Goal: Complete application form

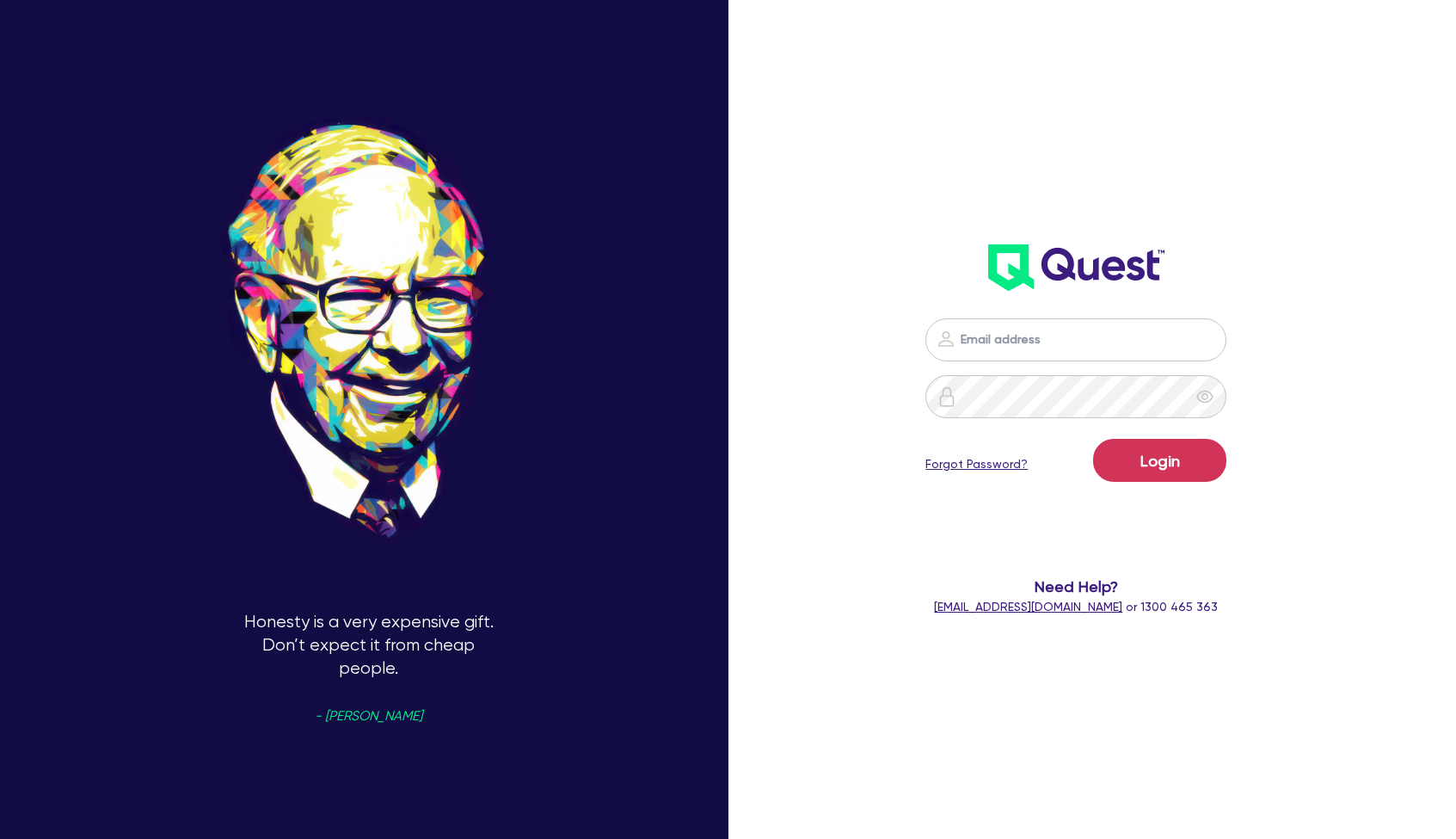
click at [1019, 355] on input "email" at bounding box center [1076, 340] width 301 height 43
drag, startPoint x: 1024, startPoint y: 458, endPoint x: 1029, endPoint y: 427, distance: 31.4
click at [1023, 449] on div "Login Forgot Password?" at bounding box center [1076, 464] width 301 height 50
click at [1030, 316] on div "Login Forgot Password? Need Help? [EMAIL_ADDRESS][DOMAIN_NAME] or 1300 465 363" at bounding box center [1076, 467] width 418 height 333
click at [1026, 346] on input "email" at bounding box center [1076, 340] width 301 height 43
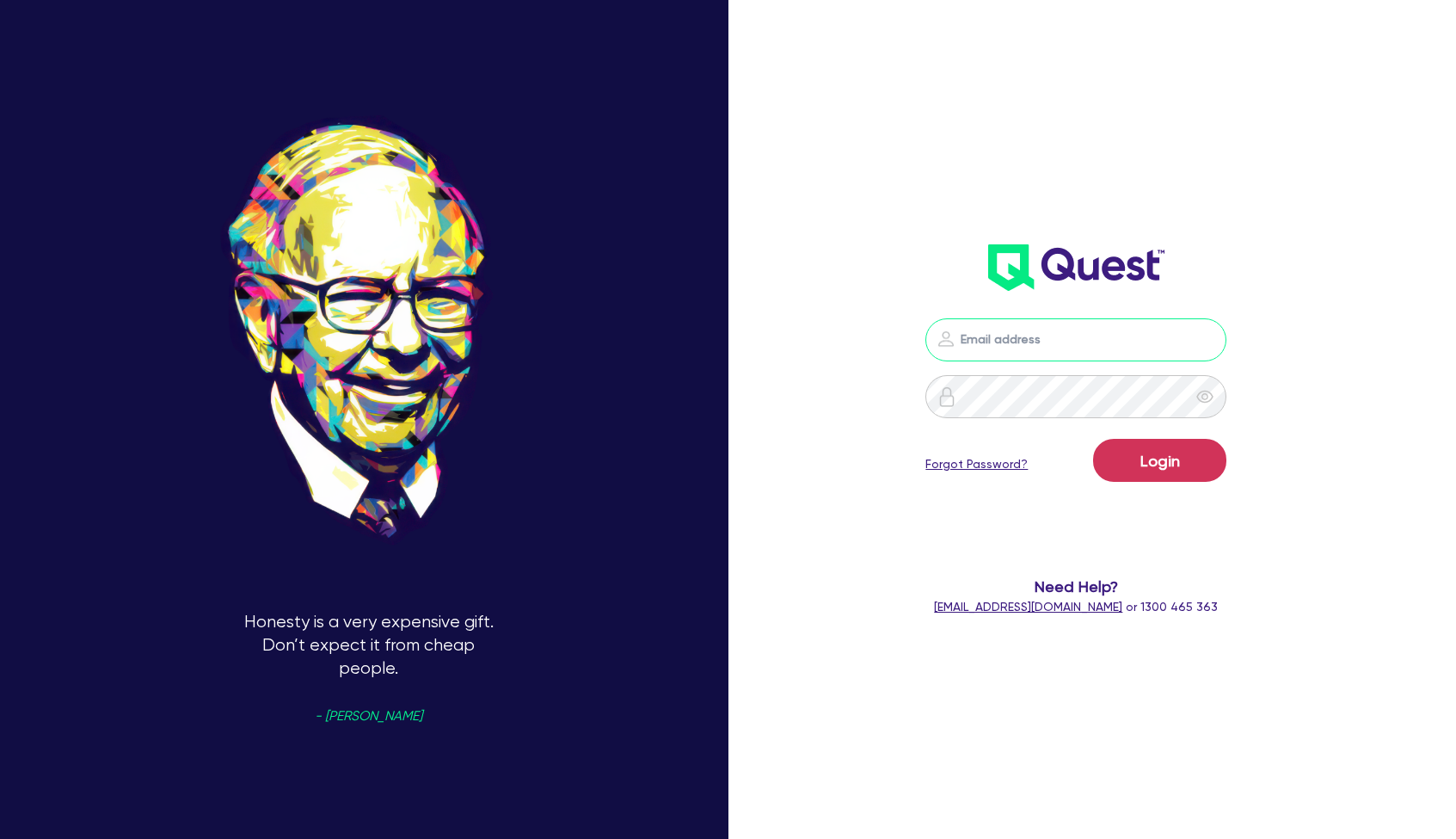
type input "[PERSON_NAME][EMAIL_ADDRESS][DOMAIN_NAME]"
click at [1159, 461] on button "Login" at bounding box center [1159, 461] width 134 height 43
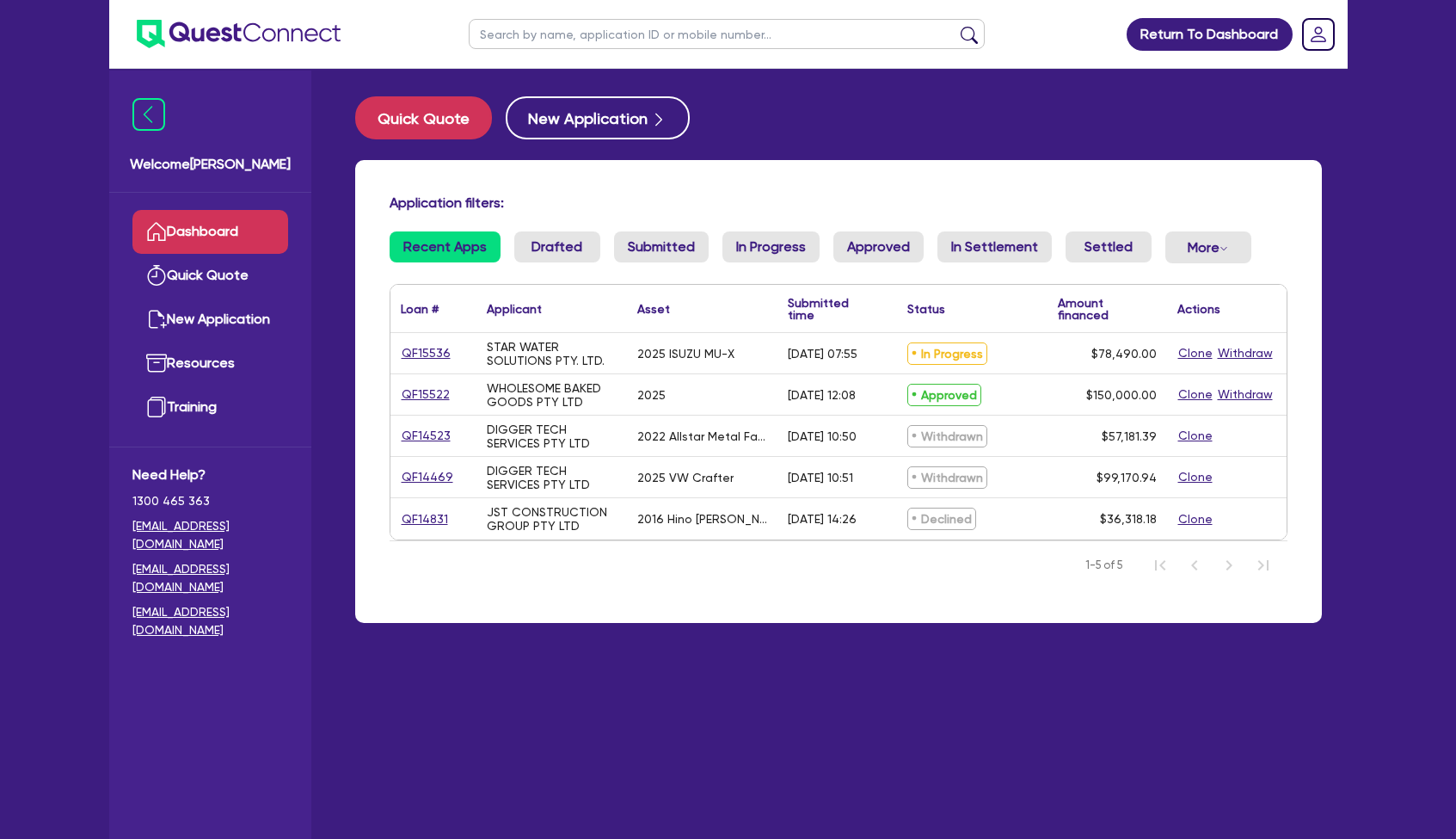
click at [427, 394] on link "QF15522" at bounding box center [426, 394] width 50 height 20
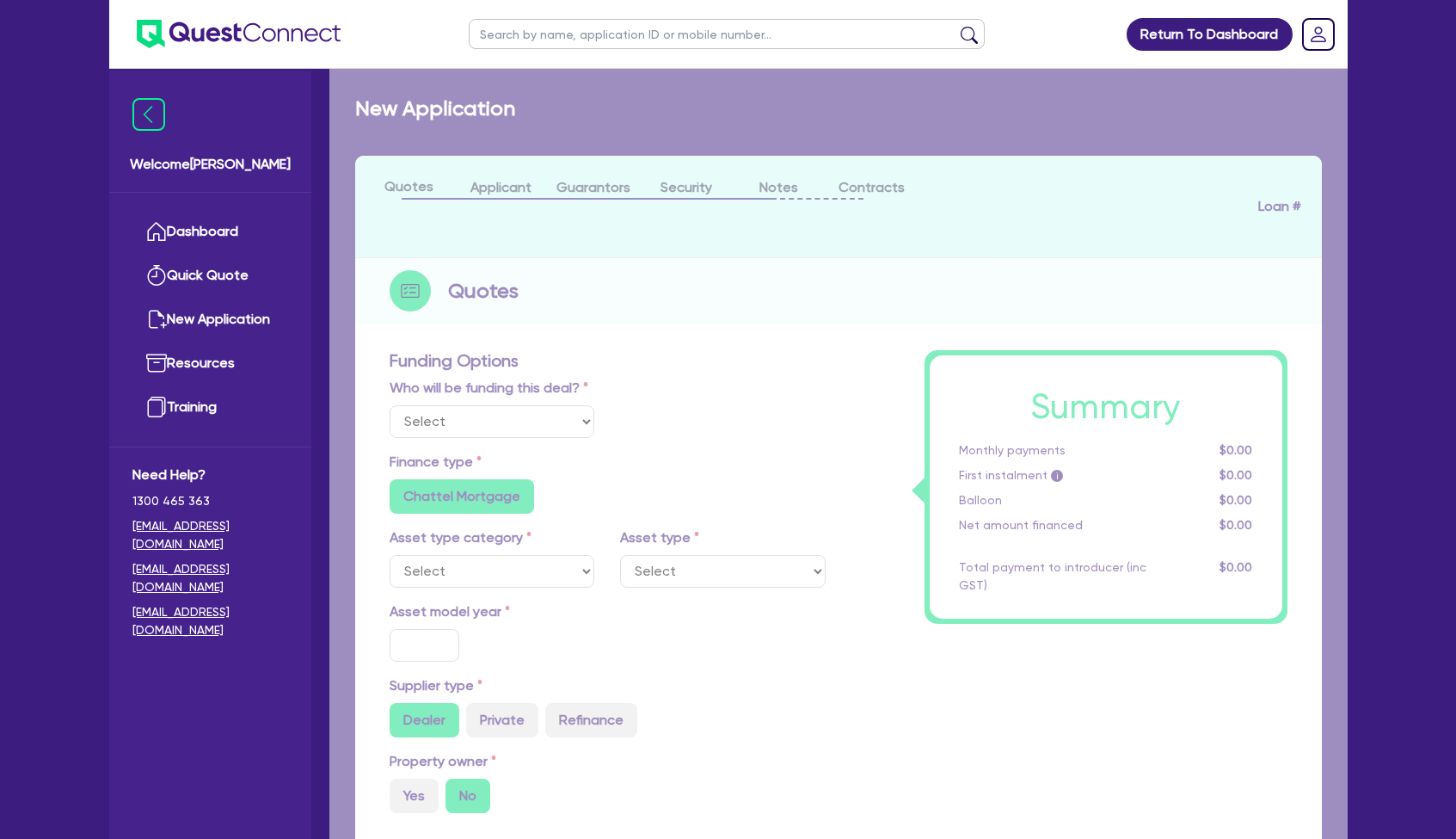
select select "Quest Finance - Own Book"
select select "CARS_AND_LIGHT_TRUCKS"
type input "2025"
radio input "false"
radio input "true"
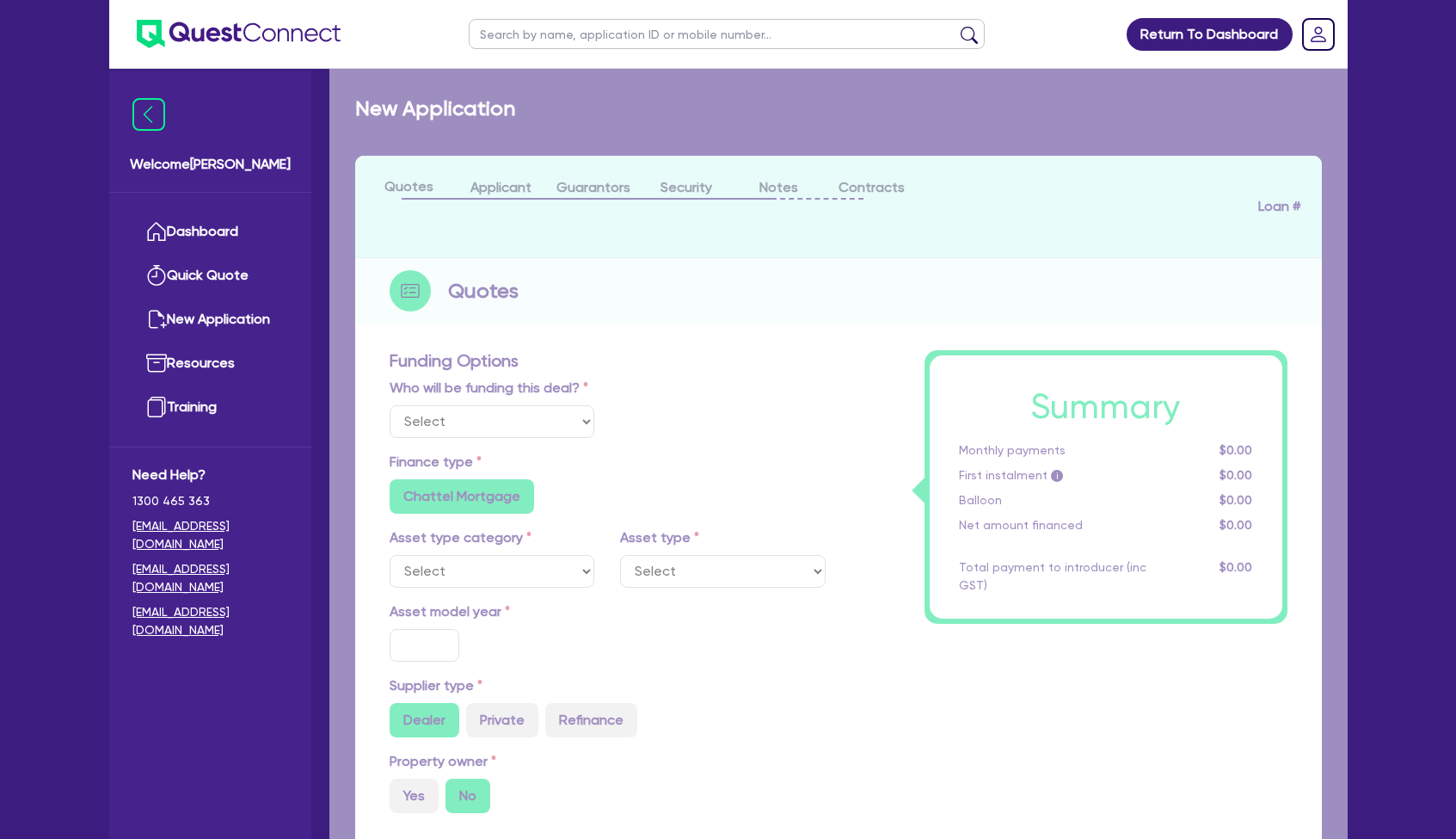
radio input "true"
type input "150,000"
type input "5"
type input "7,500"
type input "17.95"
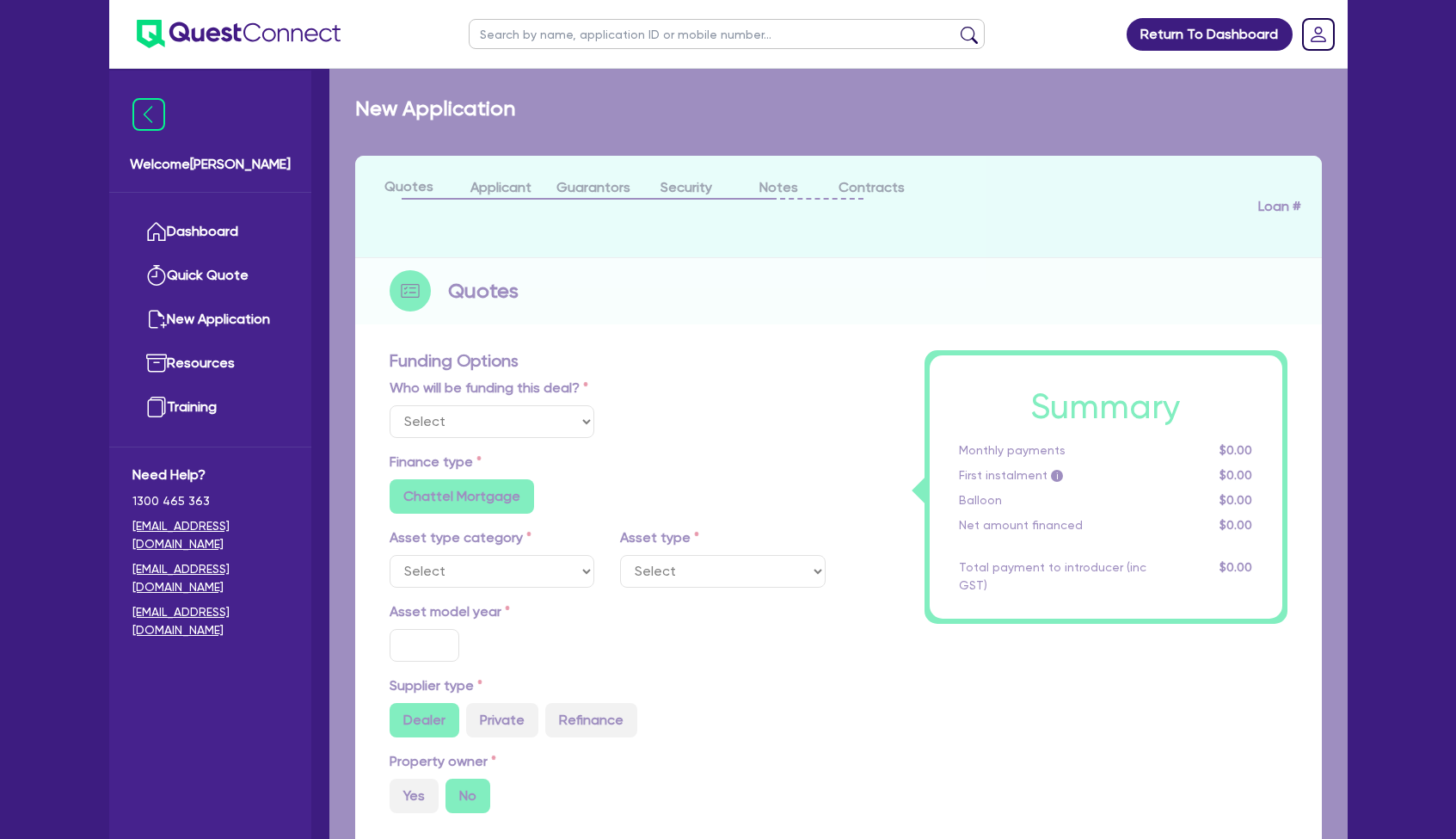
type input "990"
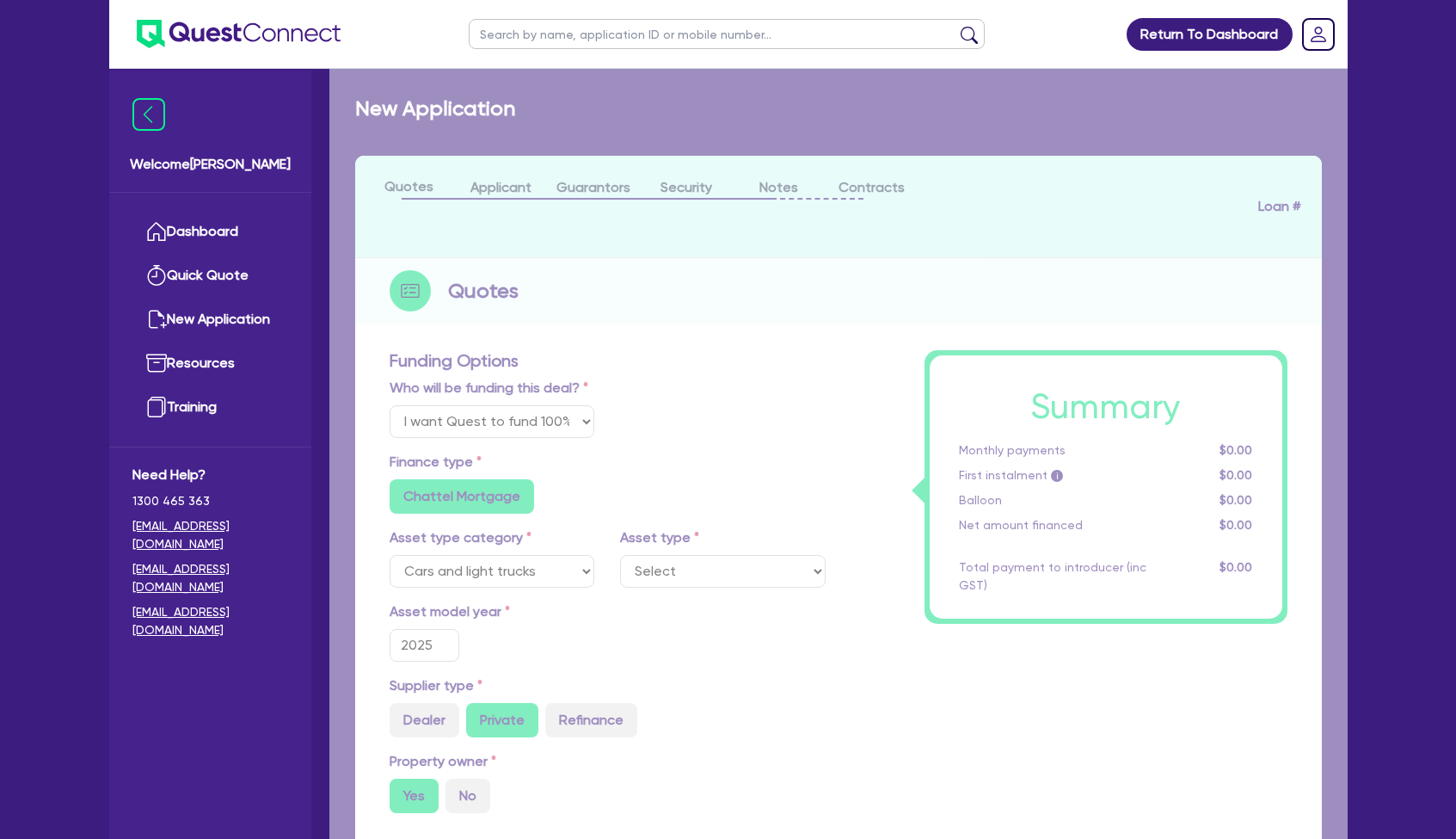
select select "PASSENGER_VEHICLES"
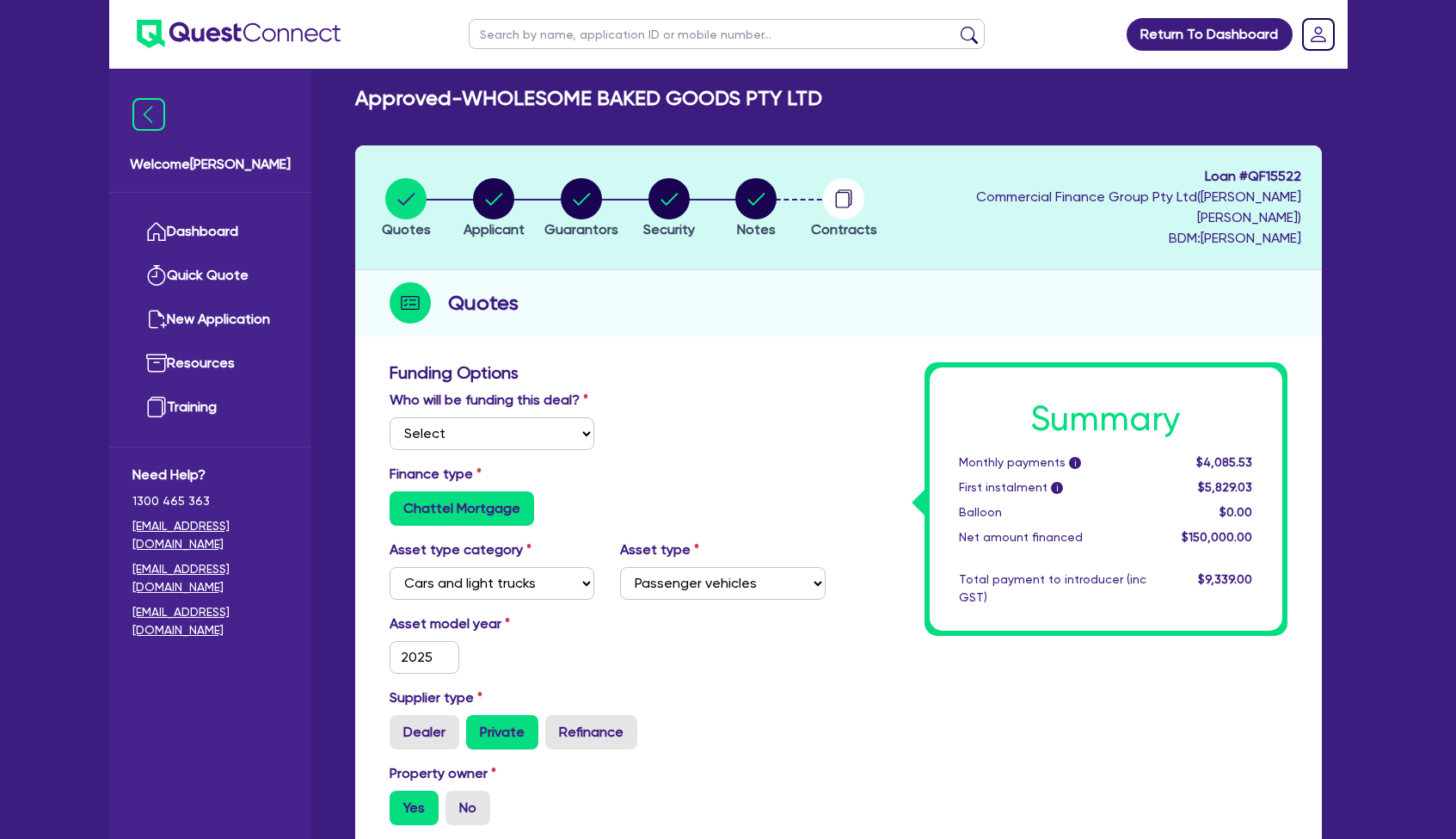
scroll to position [21, 0]
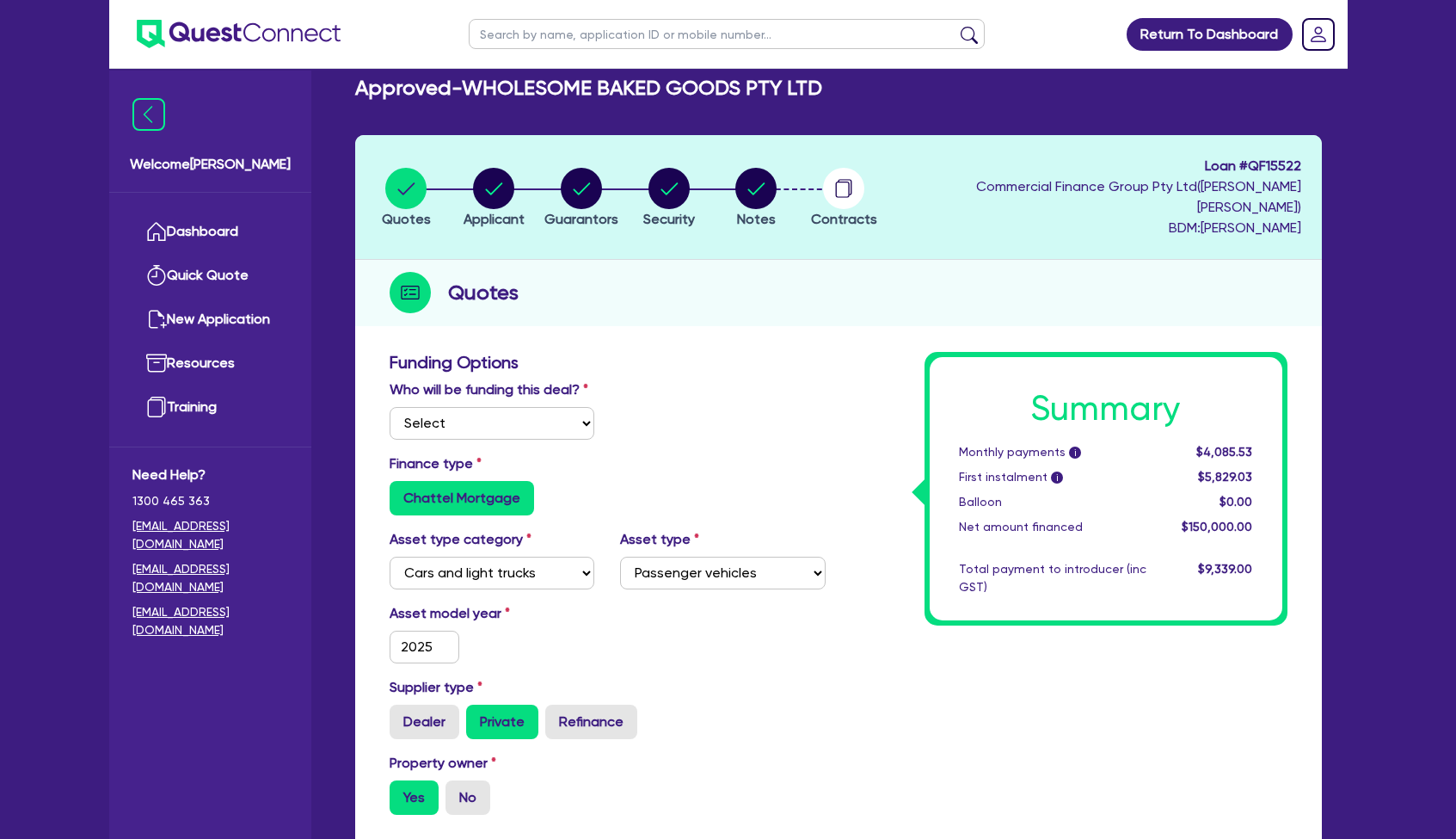
drag, startPoint x: 857, startPoint y: 185, endPoint x: 873, endPoint y: 195, distance: 18.9
click at [857, 185] on circle "button" at bounding box center [844, 188] width 41 height 41
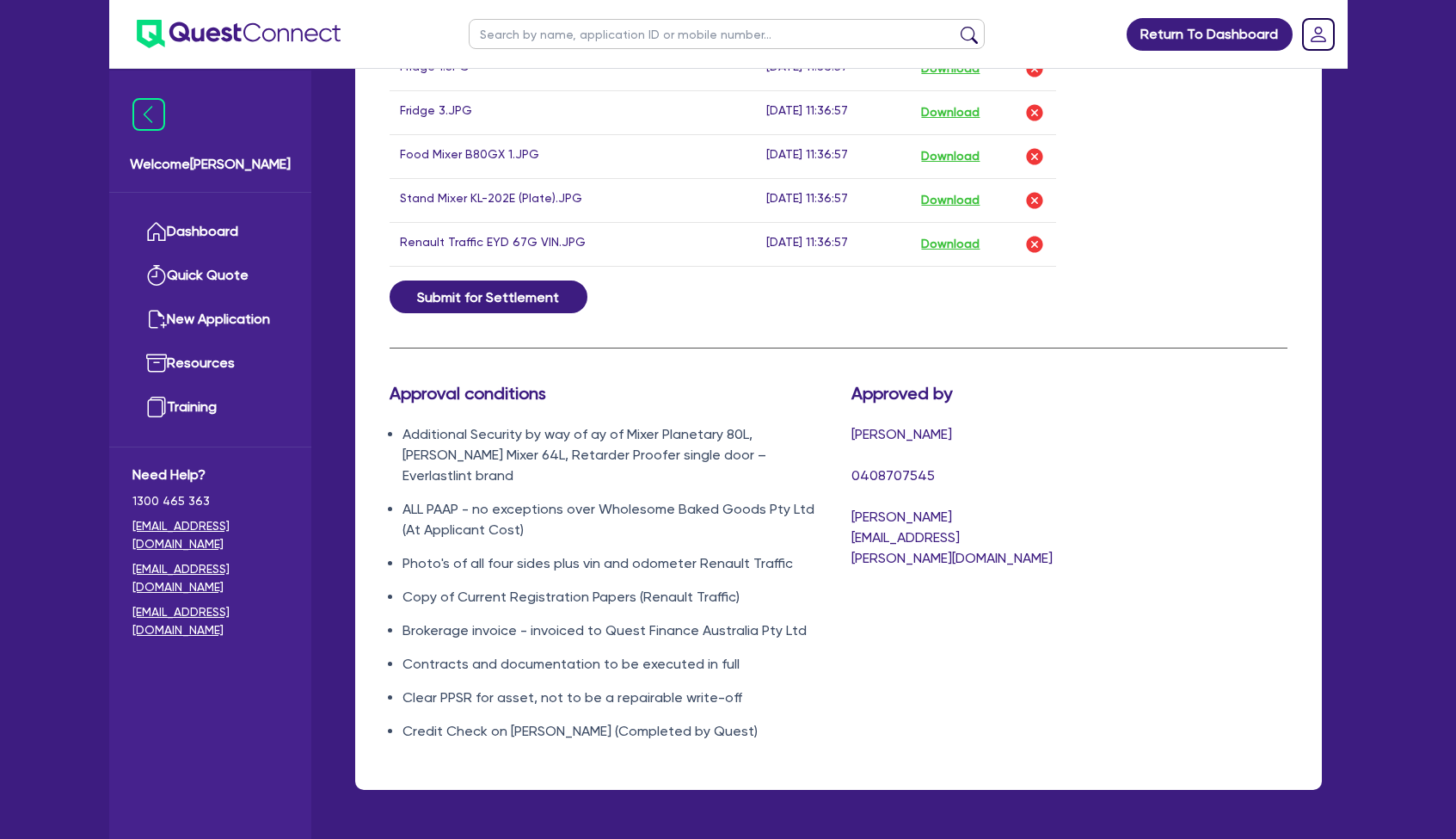
scroll to position [1950, 0]
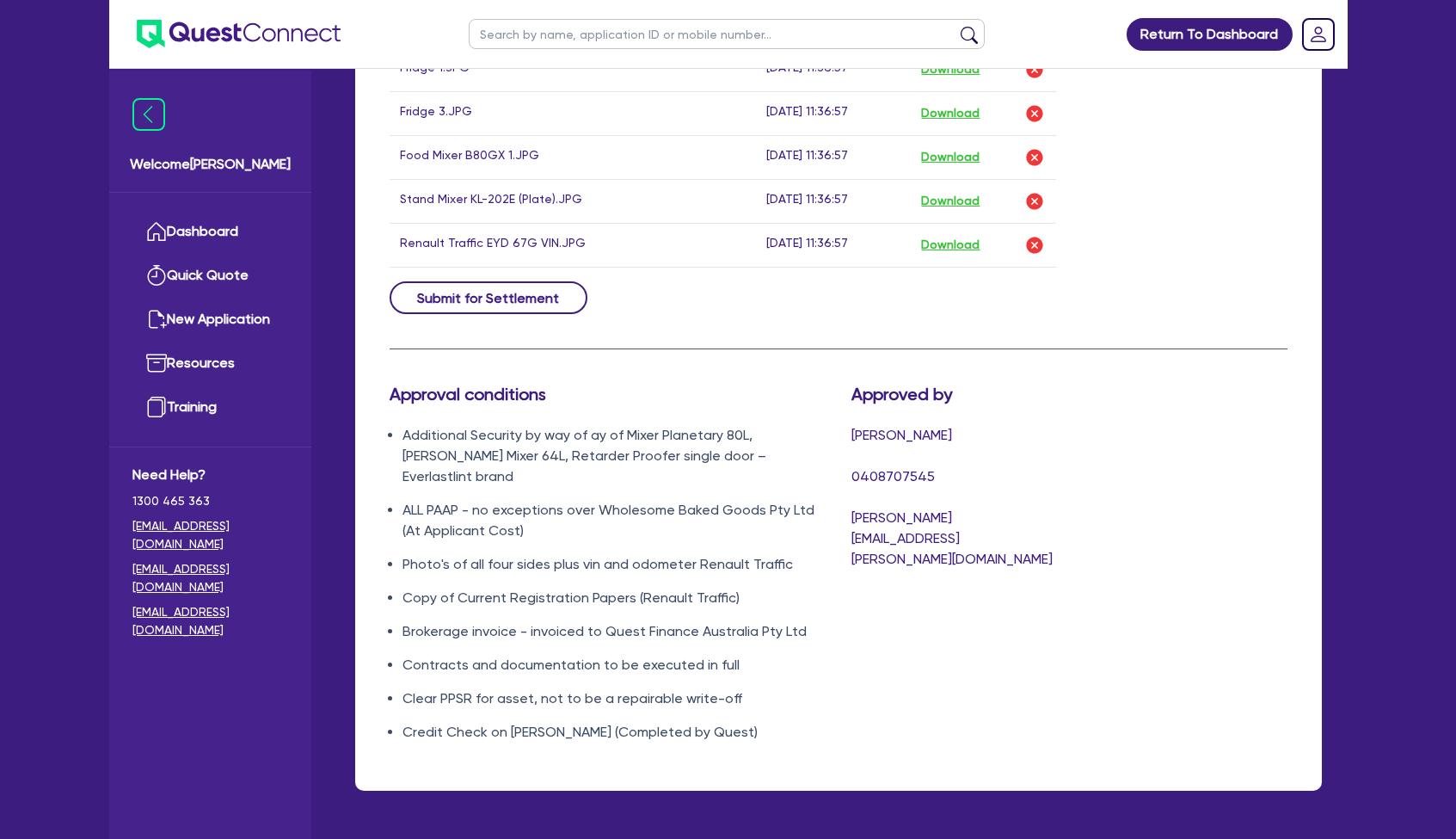
click at [439, 281] on button "Submit for Settlement" at bounding box center [488, 298] width 198 height 32
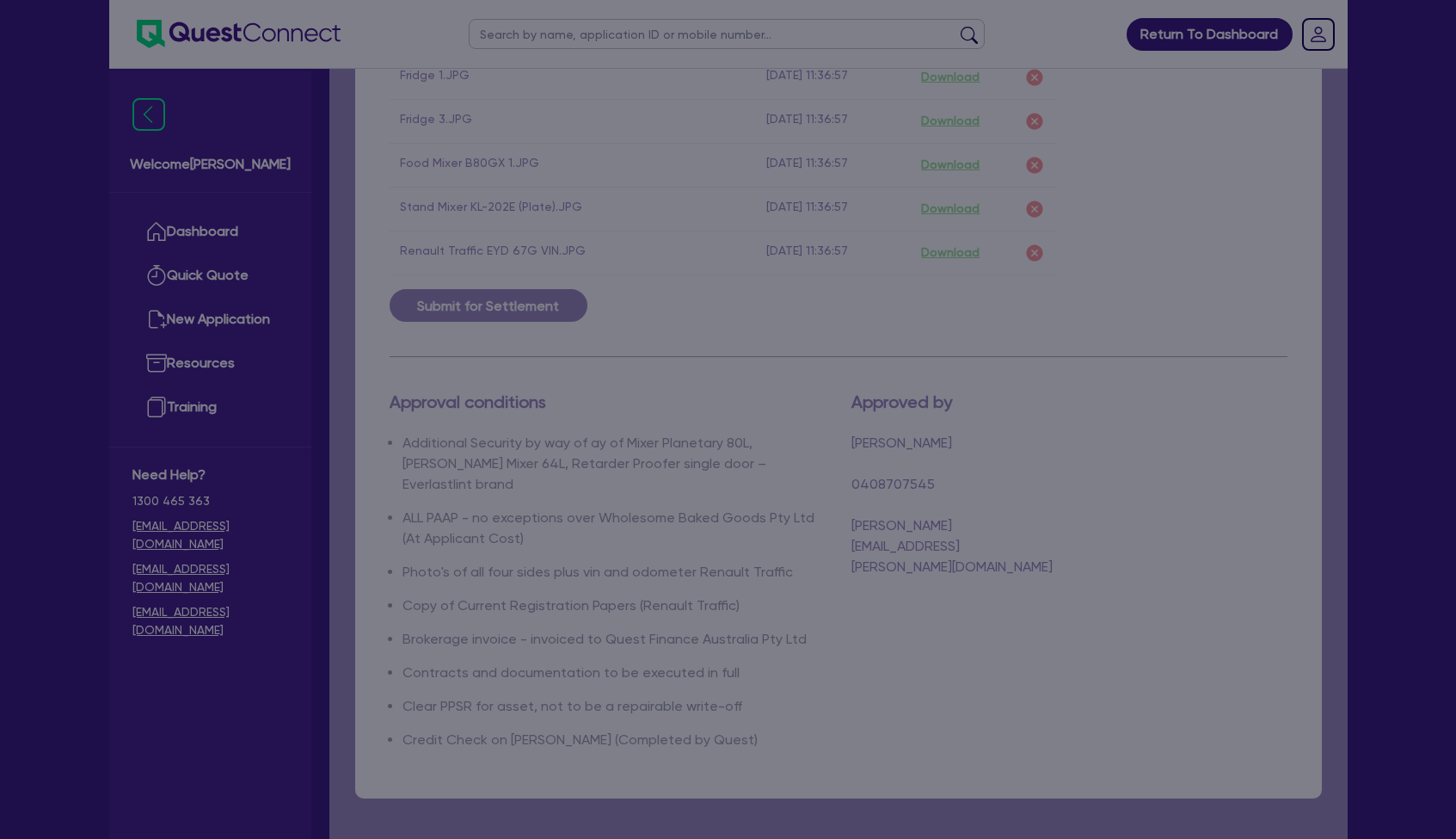
scroll to position [1937, 0]
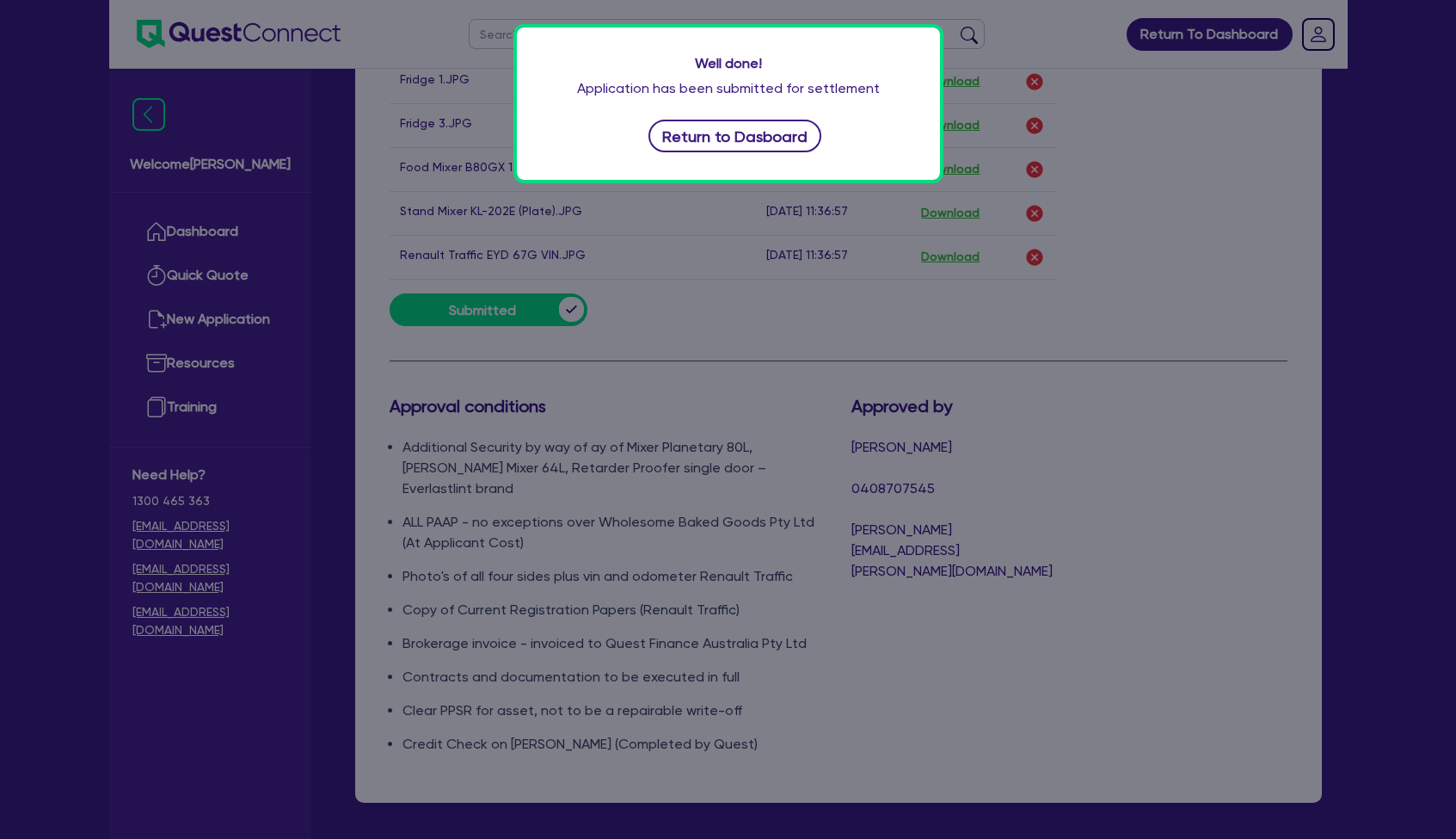
click at [772, 137] on button "Return to Dasboard" at bounding box center [736, 135] width 174 height 32
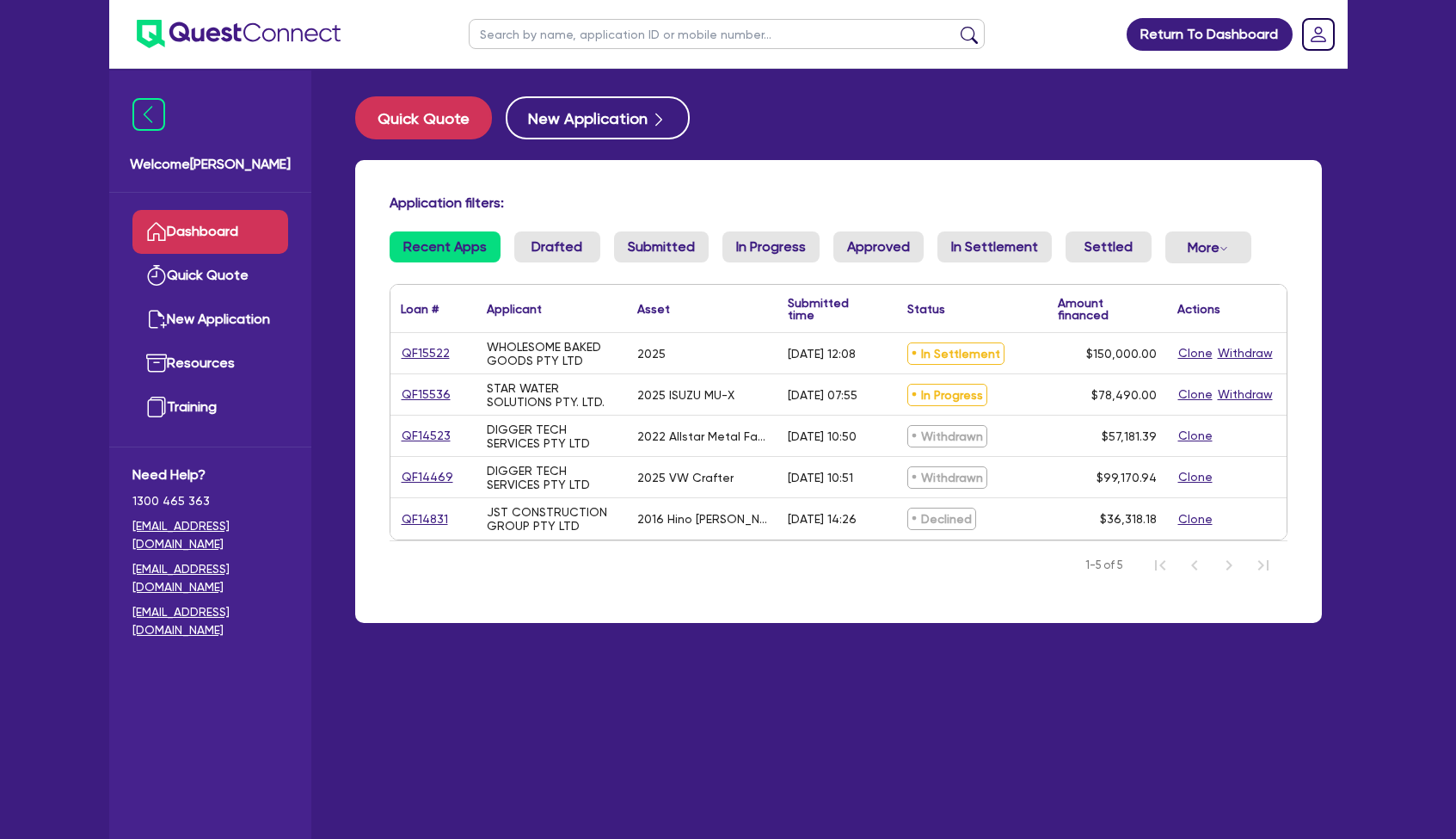
scroll to position [1, 0]
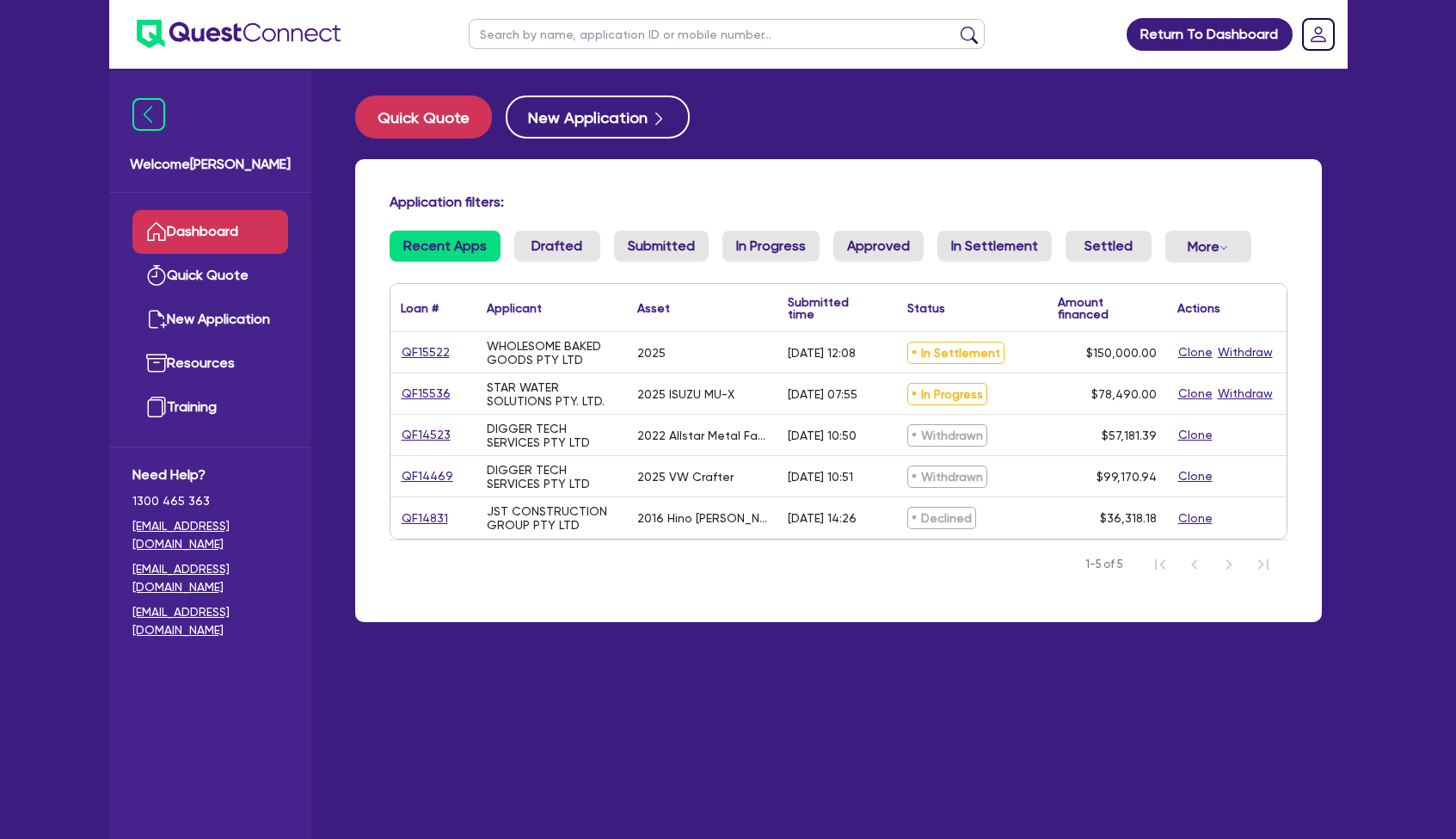
click at [416, 349] on link "QF15522" at bounding box center [426, 352] width 50 height 20
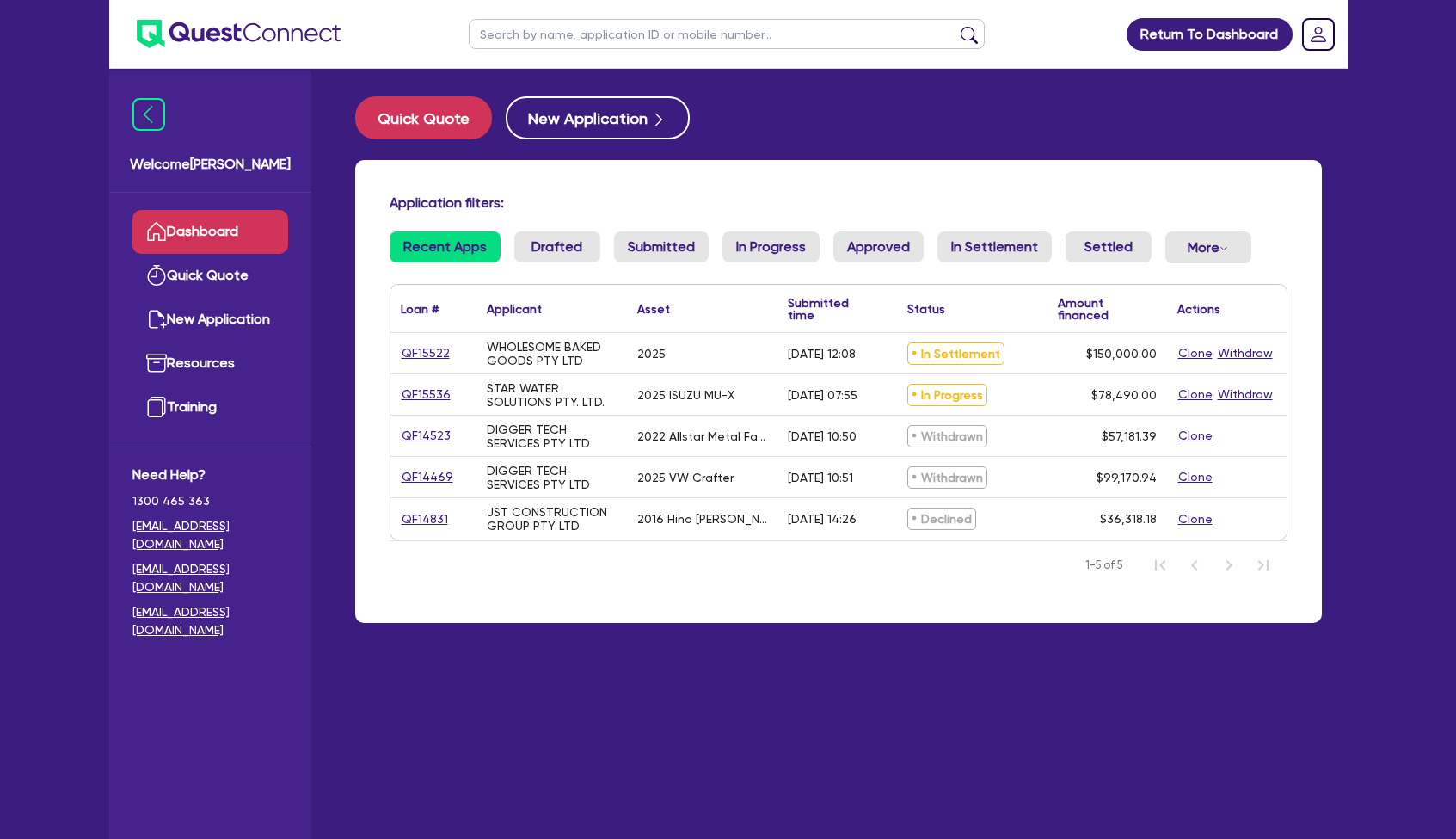
select select "Quest Finance - Own Book"
select select "CARS_AND_LIGHT_TRUCKS"
select select "PASSENGER_VEHICLES"
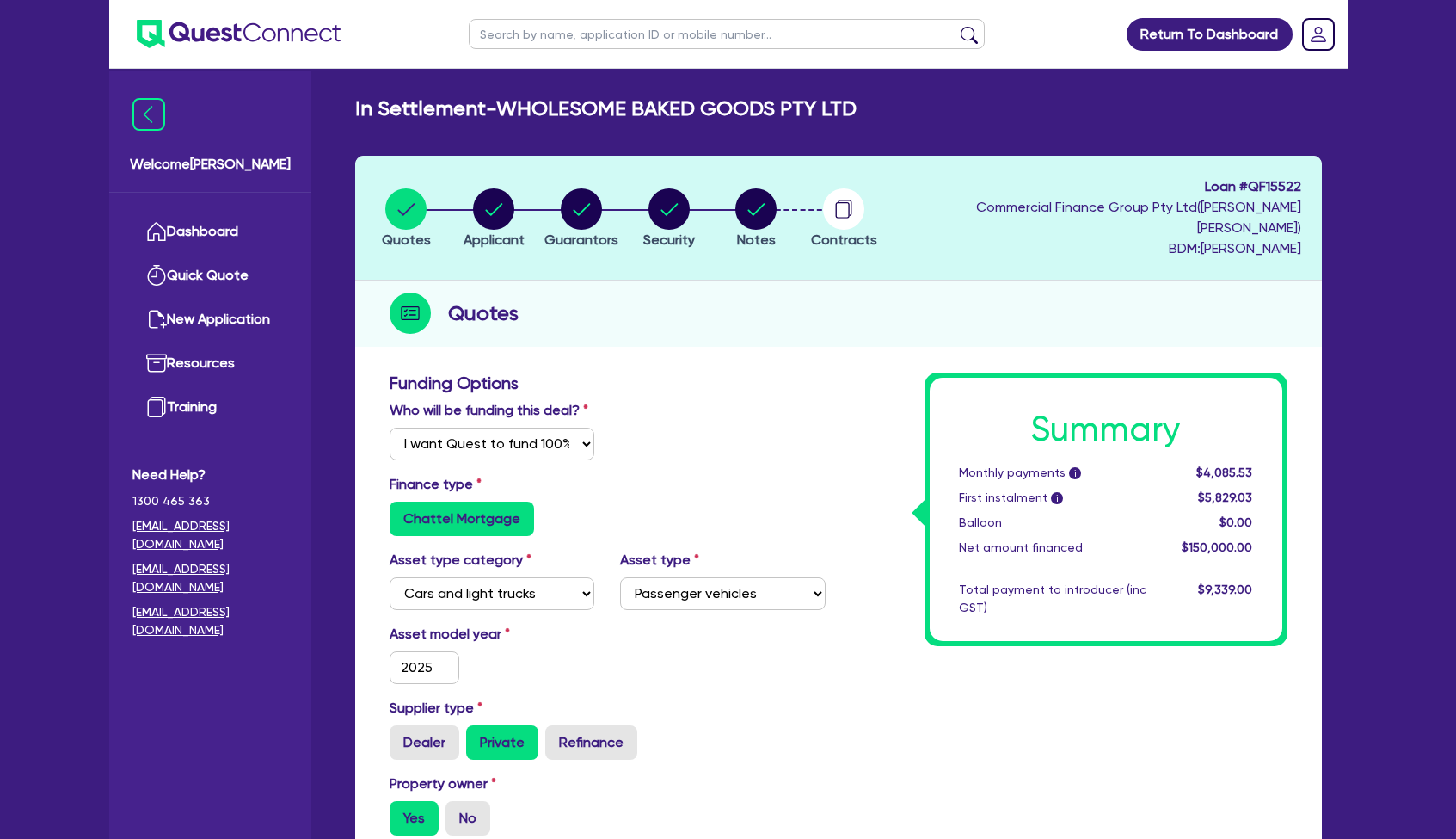
click at [877, 195] on div "button" at bounding box center [844, 209] width 66 height 41
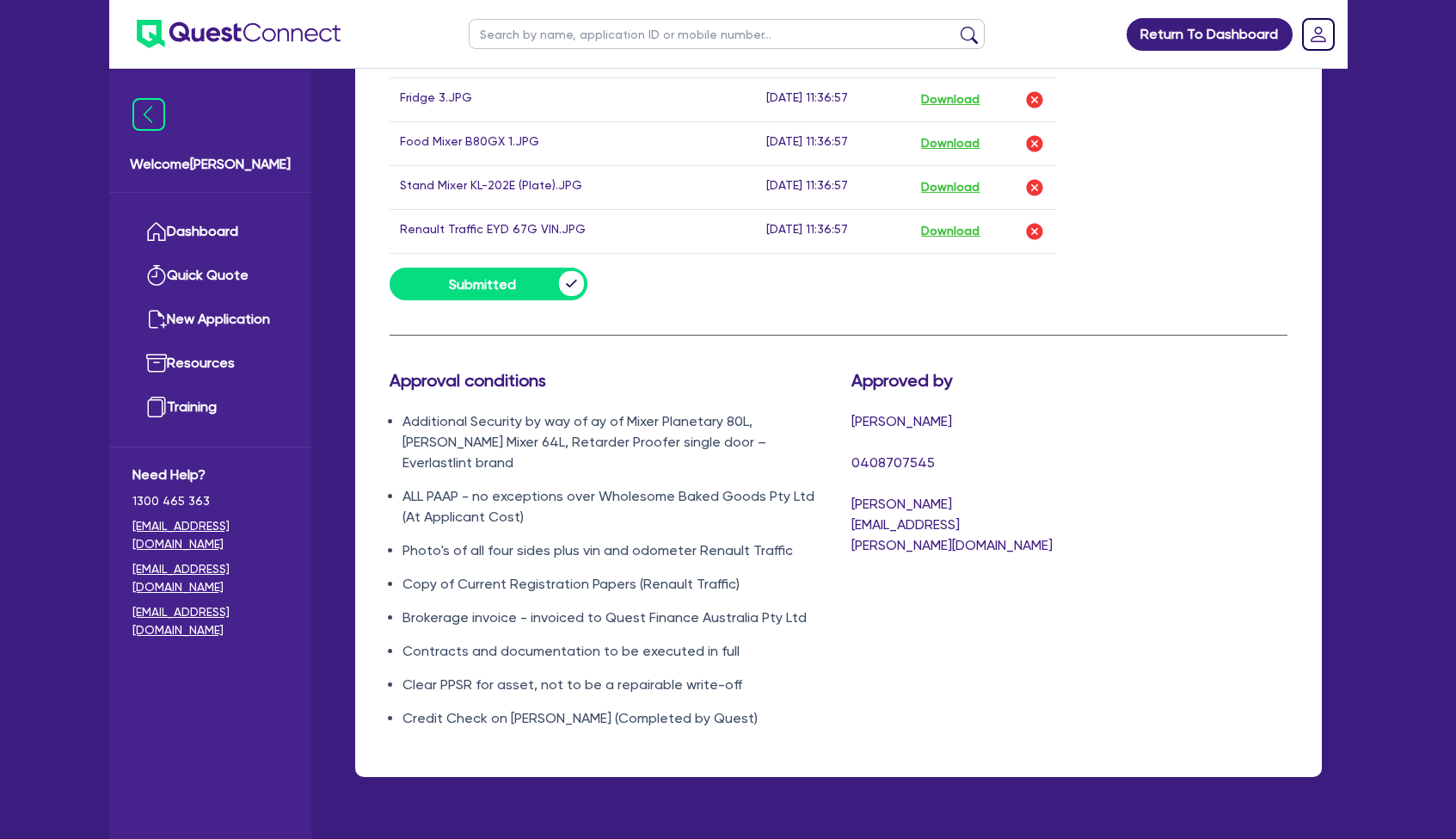
scroll to position [1962, 0]
